Goal: Task Accomplishment & Management: Use online tool/utility

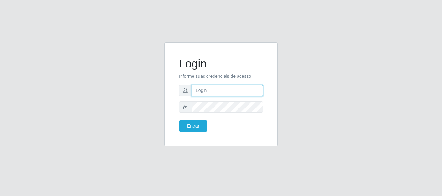
click at [199, 93] on input "text" at bounding box center [228, 90] width 72 height 11
type input "[EMAIL_ADDRESS][DOMAIN_NAME]"
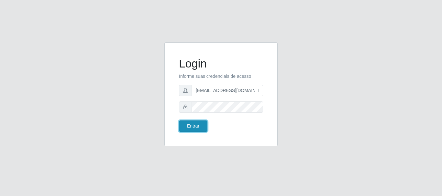
click at [186, 127] on button "Entrar" at bounding box center [193, 126] width 28 height 11
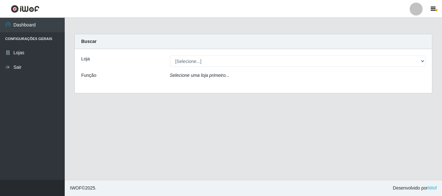
click at [221, 68] on div "Loja [Selecione...] Super Show - [PERSON_NAME] Função Selecione uma loja primei…" at bounding box center [253, 71] width 357 height 44
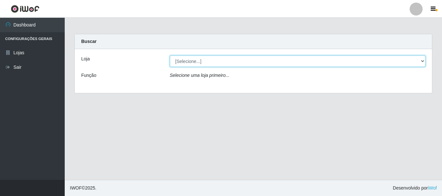
click at [170, 56] on select "[Selecione...] Super Show - [PERSON_NAME]" at bounding box center [298, 61] width 256 height 11
select select "120"
click option "Super Show - [PERSON_NAME]" at bounding box center [0, 0] width 0 height 0
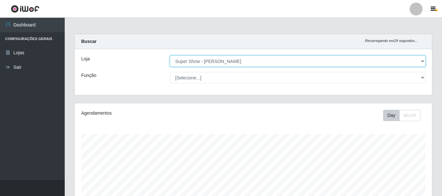
scroll to position [147, 0]
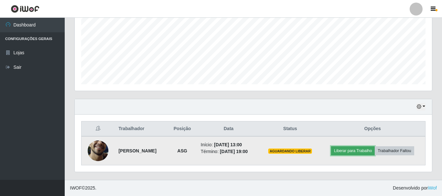
click at [354, 154] on button "Liberar para Trabalho" at bounding box center [353, 151] width 44 height 9
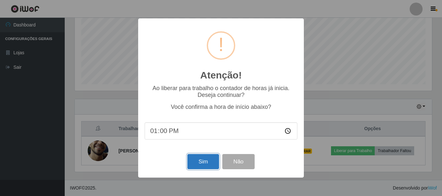
click at [214, 160] on button "Sim" at bounding box center [202, 161] width 31 height 15
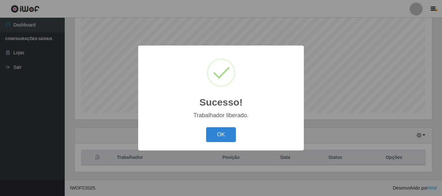
scroll to position [118, 0]
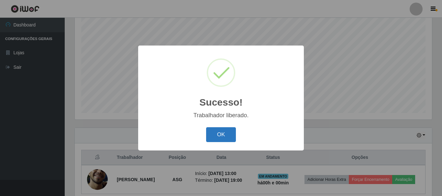
click at [217, 137] on button "OK" at bounding box center [221, 135] width 30 height 15
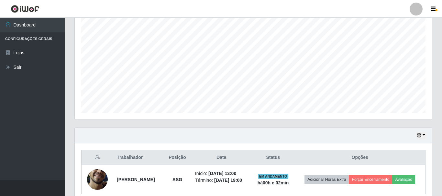
scroll to position [152, 0]
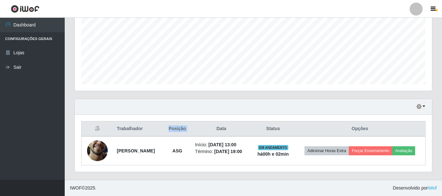
drag, startPoint x: 185, startPoint y: 122, endPoint x: 207, endPoint y: 123, distance: 22.7
click at [207, 123] on tr "Trabalhador Posição Data Status Opções" at bounding box center [254, 129] width 344 height 15
click at [207, 123] on th "Data" at bounding box center [221, 129] width 61 height 15
